Goal: Task Accomplishment & Management: Use online tool/utility

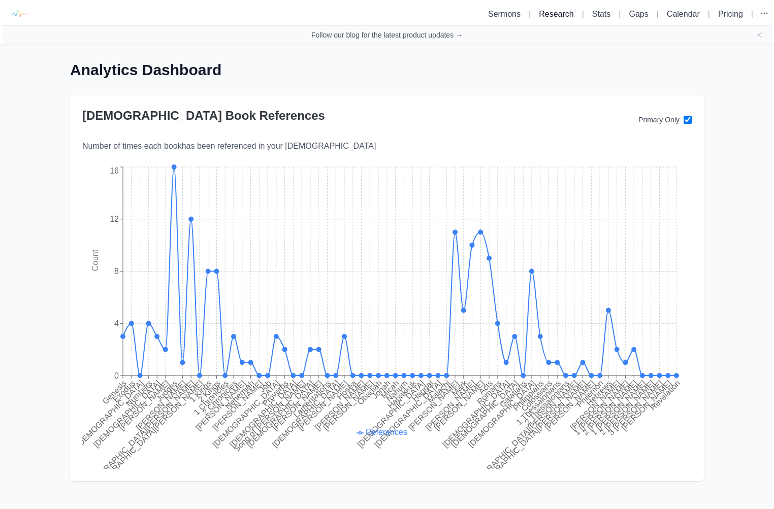
click at [557, 15] on link "Research" at bounding box center [556, 14] width 35 height 9
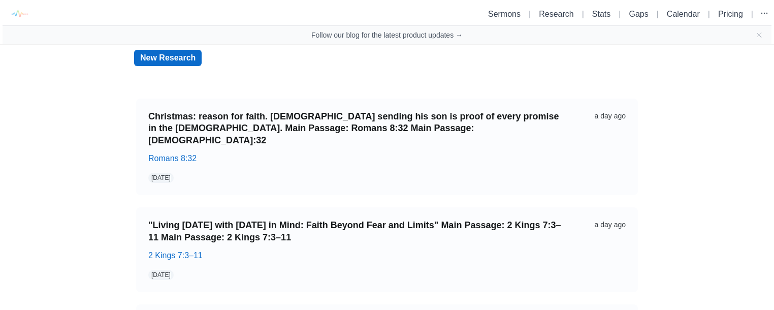
click at [157, 61] on link "New Research" at bounding box center [168, 58] width 68 height 16
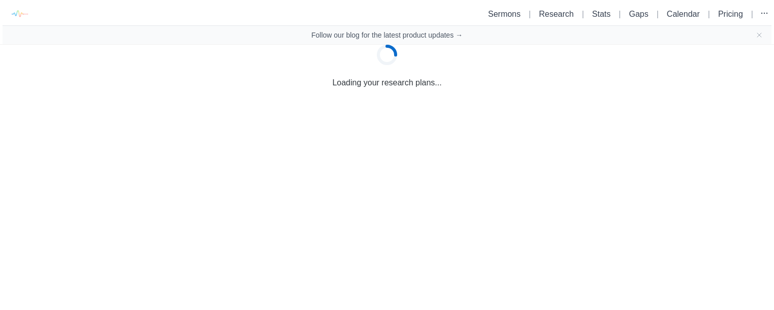
click at [234, 89] on html "Sermons | Research | Stats | Gaps | Calendar | Pricing | Follow our blog for th…" at bounding box center [387, 44] width 774 height 89
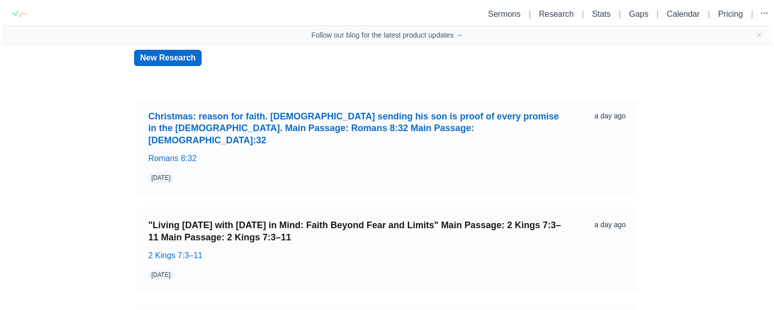
click at [219, 126] on link "Christmas: reason for faith. God sending his son is proof of every promise in t…" at bounding box center [356, 129] width 416 height 36
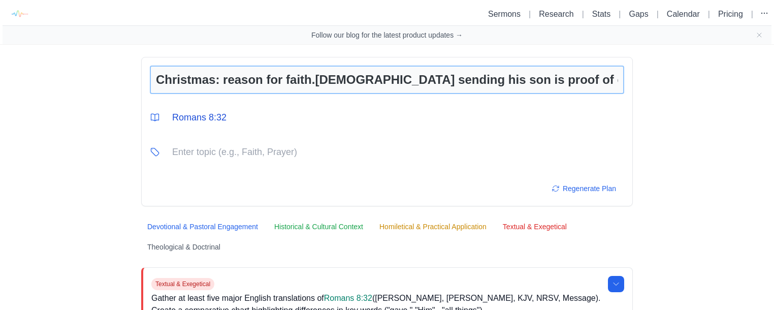
click at [222, 81] on input "Christmas: reason for faith.God sending his son is proof of every promise in th…" at bounding box center [387, 80] width 474 height 28
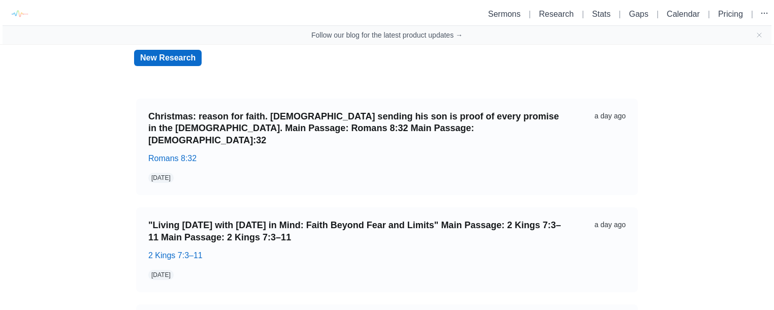
click at [195, 58] on link "New Research" at bounding box center [168, 58] width 68 height 16
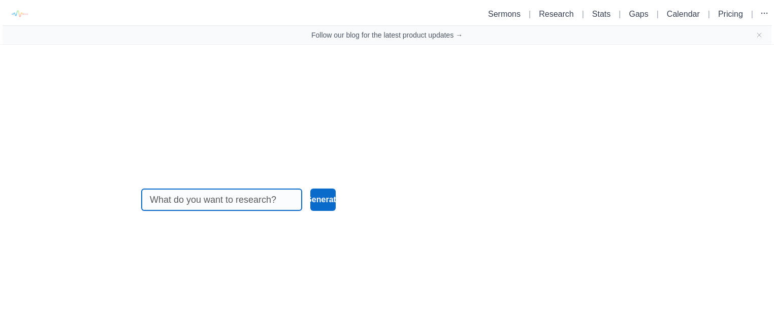
click at [213, 197] on input at bounding box center [222, 199] width 144 height 21
paste input "Christmas: reason for faith.God sending his son is proof of every promise in th…"
type input "Christmas: reason for faith.God sending his son is proof of every promise in th…"
